Goal: Task Accomplishment & Management: Manage account settings

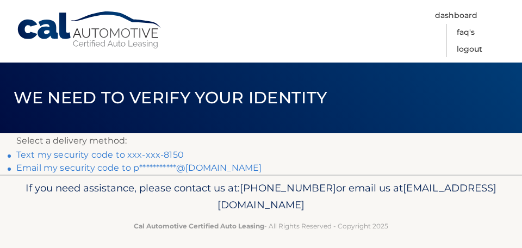
click at [55, 153] on link "Text my security code to xxx-xxx-8150" at bounding box center [99, 154] width 167 height 10
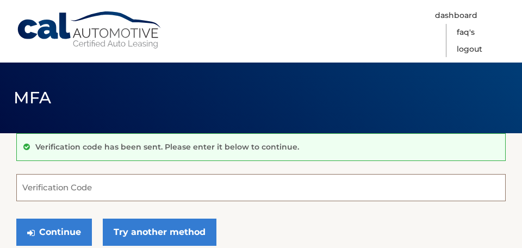
click at [64, 187] on input "Verification Code" at bounding box center [260, 187] width 489 height 27
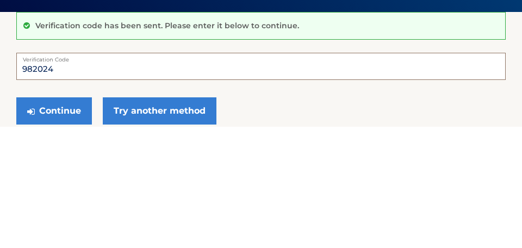
type input "982024"
click at [16, 219] on button "Continue" at bounding box center [54, 232] width 76 height 27
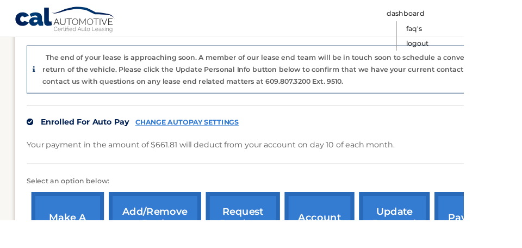
scroll to position [265, 0]
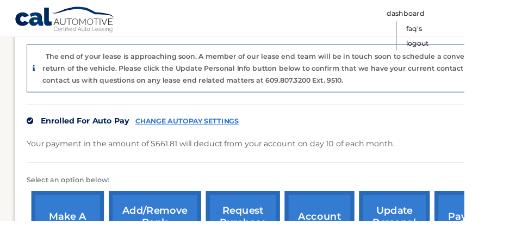
click at [261, 247] on link "request purchase price" at bounding box center [273, 250] width 83 height 71
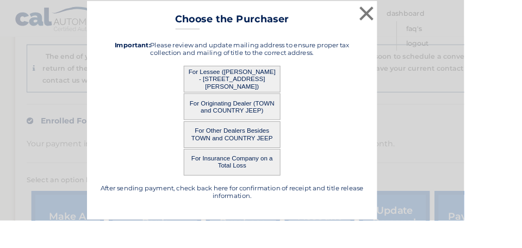
click at [265, 104] on button "For Lessee ([PERSON_NAME] - [STREET_ADDRESS][PERSON_NAME])" at bounding box center [261, 89] width 109 height 30
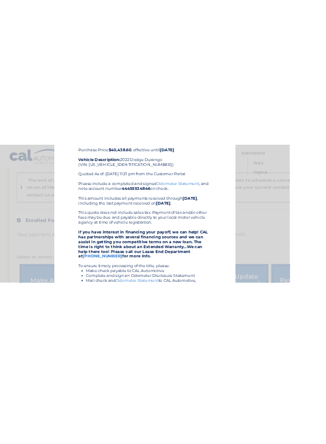
scroll to position [73, 0]
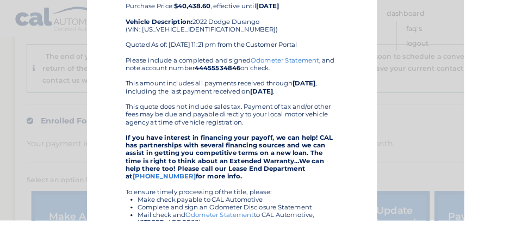
click at [86, 136] on div "× Choose the Purchaser Go back to menu After sending payment, check back here f…" at bounding box center [260, 190] width 513 height 527
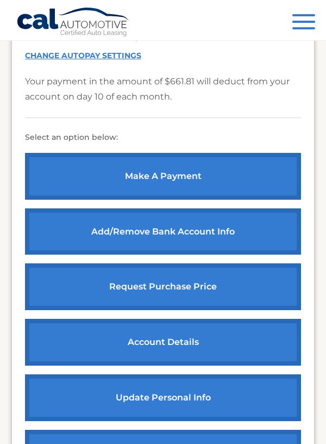
scroll to position [435, 0]
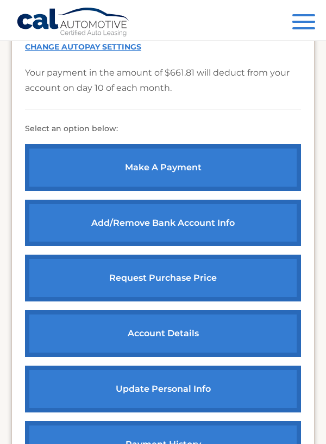
click at [304, 22] on span "button" at bounding box center [303, 22] width 23 height 2
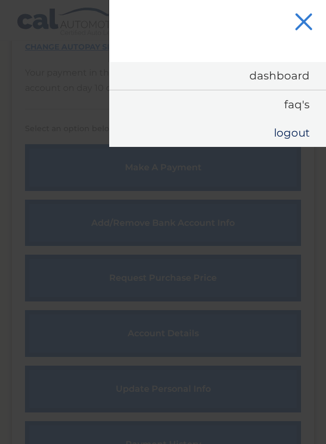
click at [291, 140] on link "Logout" at bounding box center [217, 132] width 217 height 28
